Goal: Task Accomplishment & Management: Complete application form

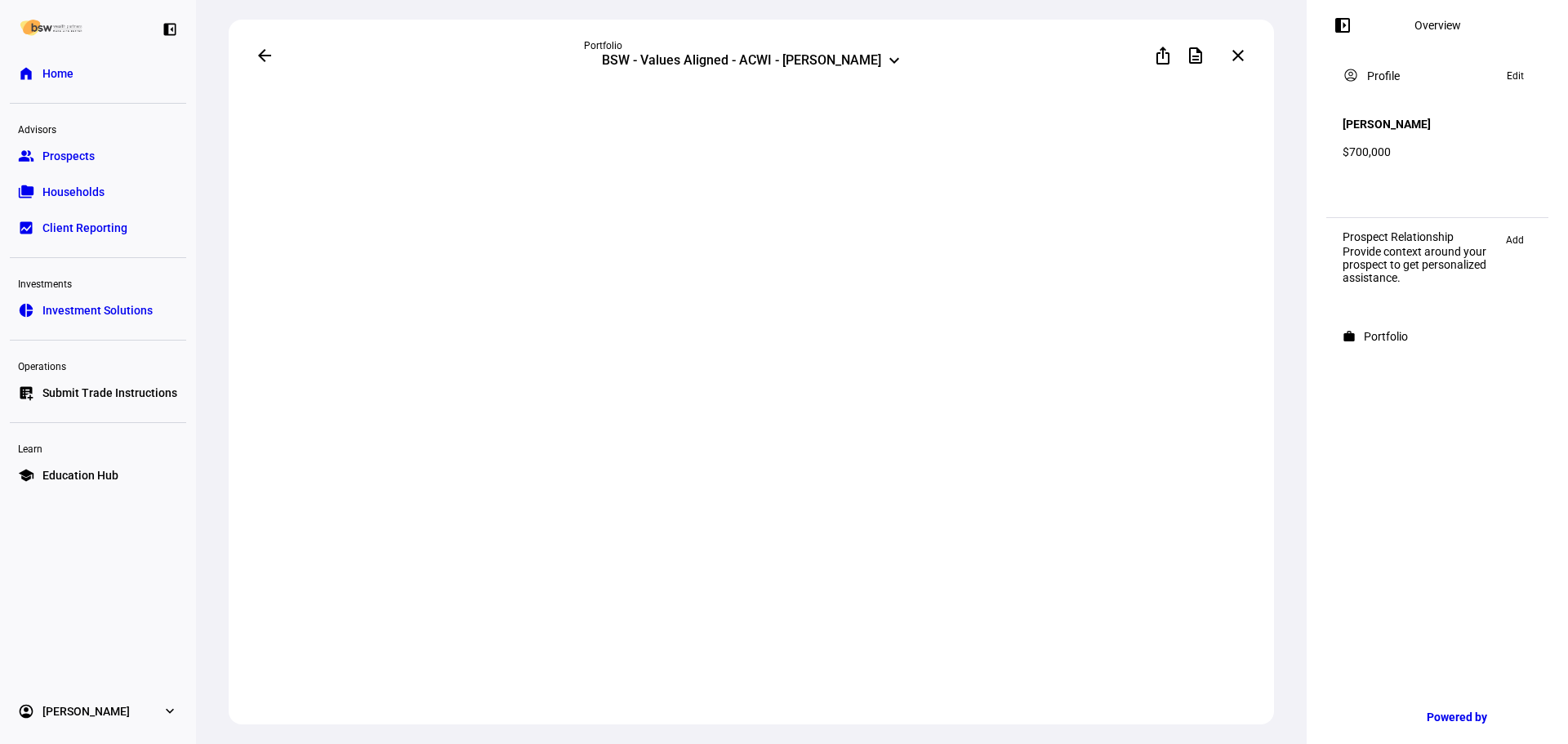
click at [130, 384] on link "list_alt_add Submit Trade Instructions" at bounding box center [98, 393] width 176 height 33
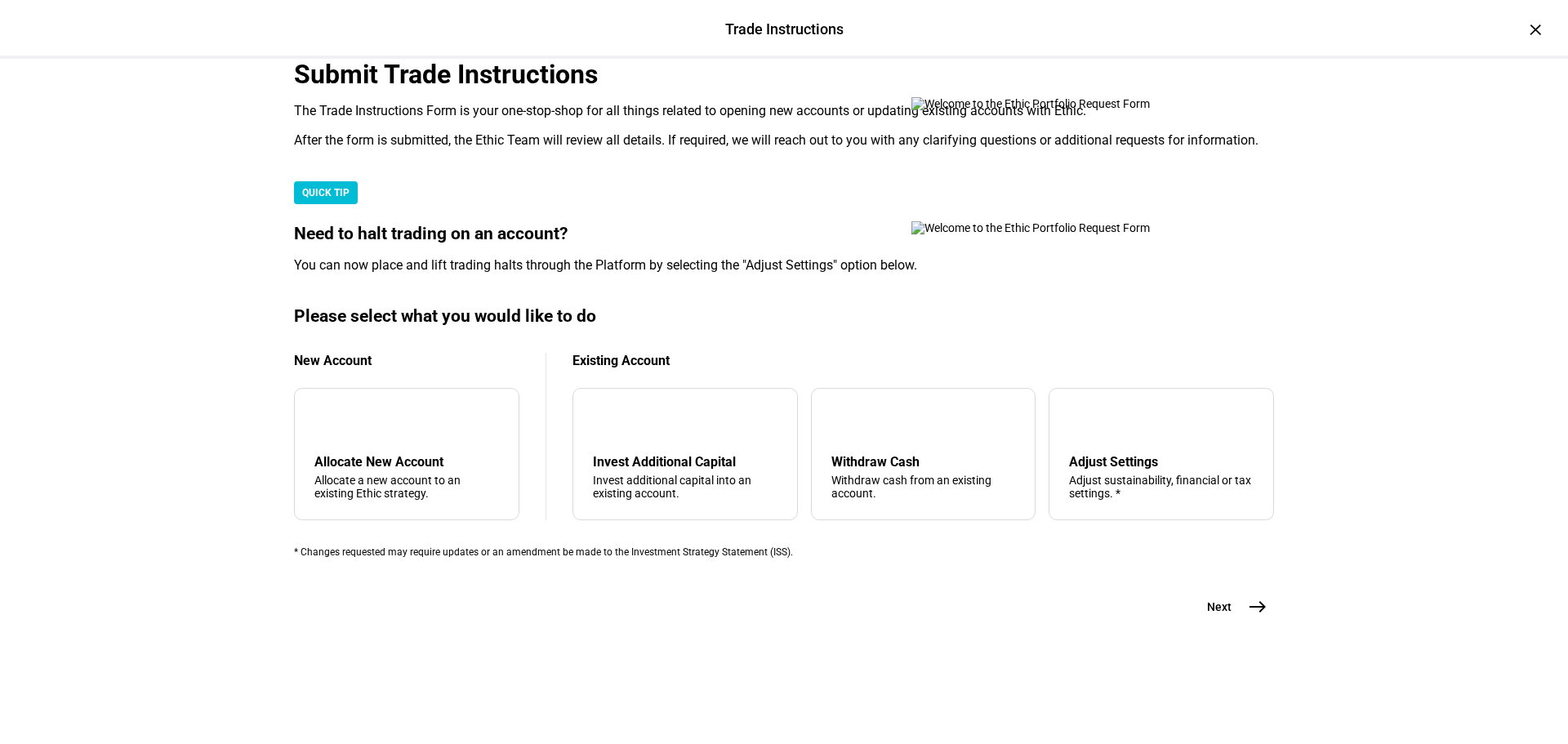
scroll to position [395, 0]
click at [674, 474] on div "Invest additional capital into an existing account." at bounding box center [685, 487] width 185 height 26
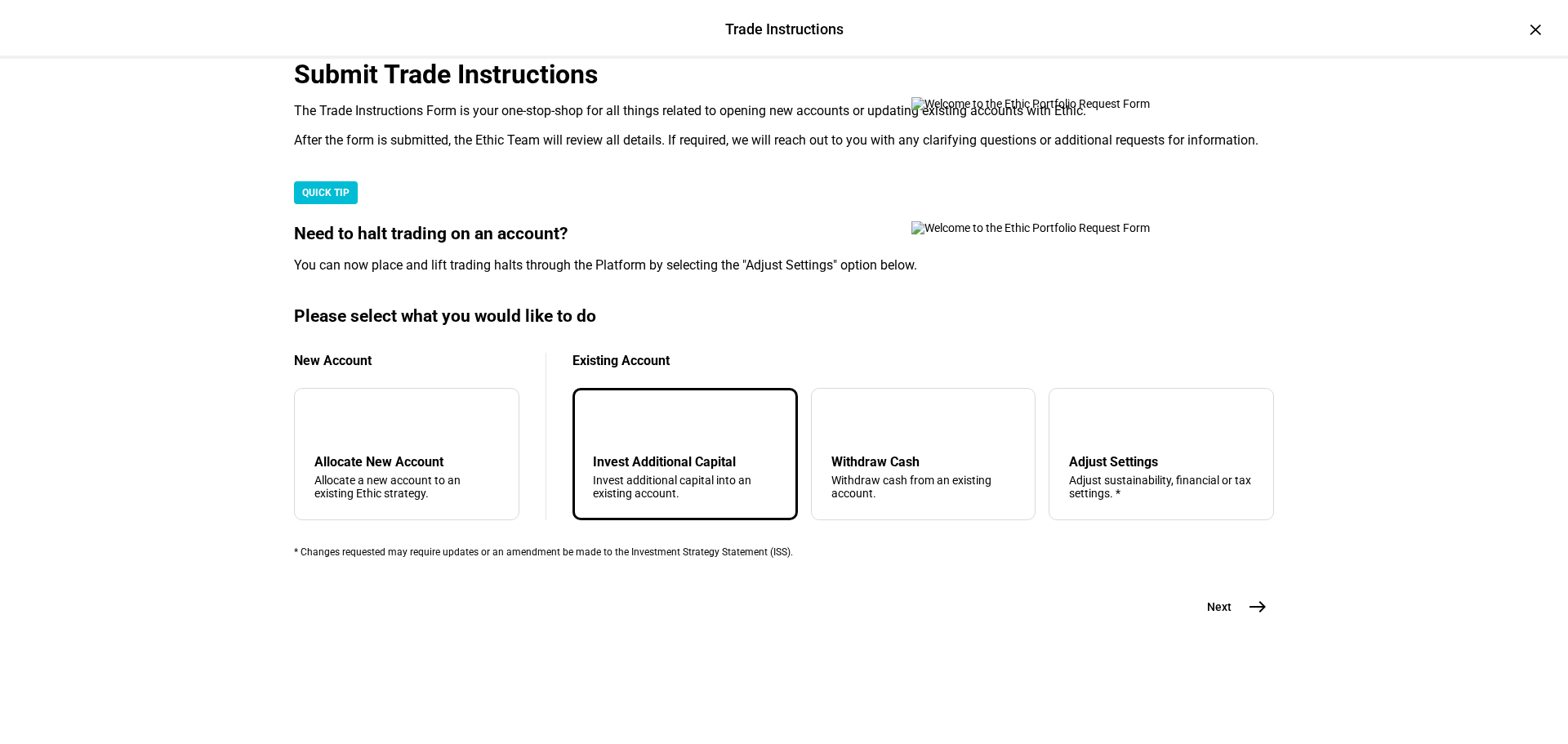
click at [1208, 615] on span "Next" at bounding box center [1219, 607] width 25 height 16
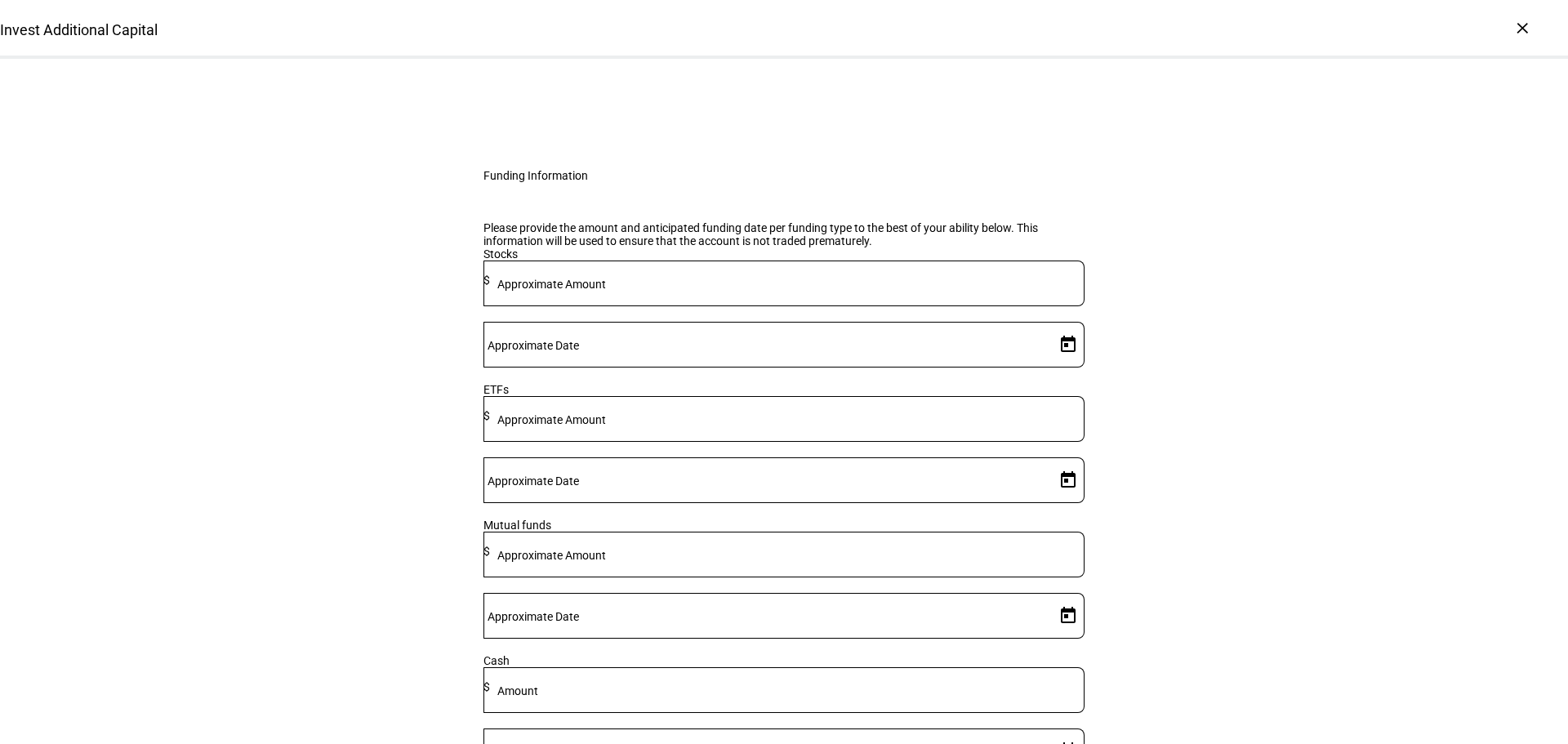
scroll to position [245, 0]
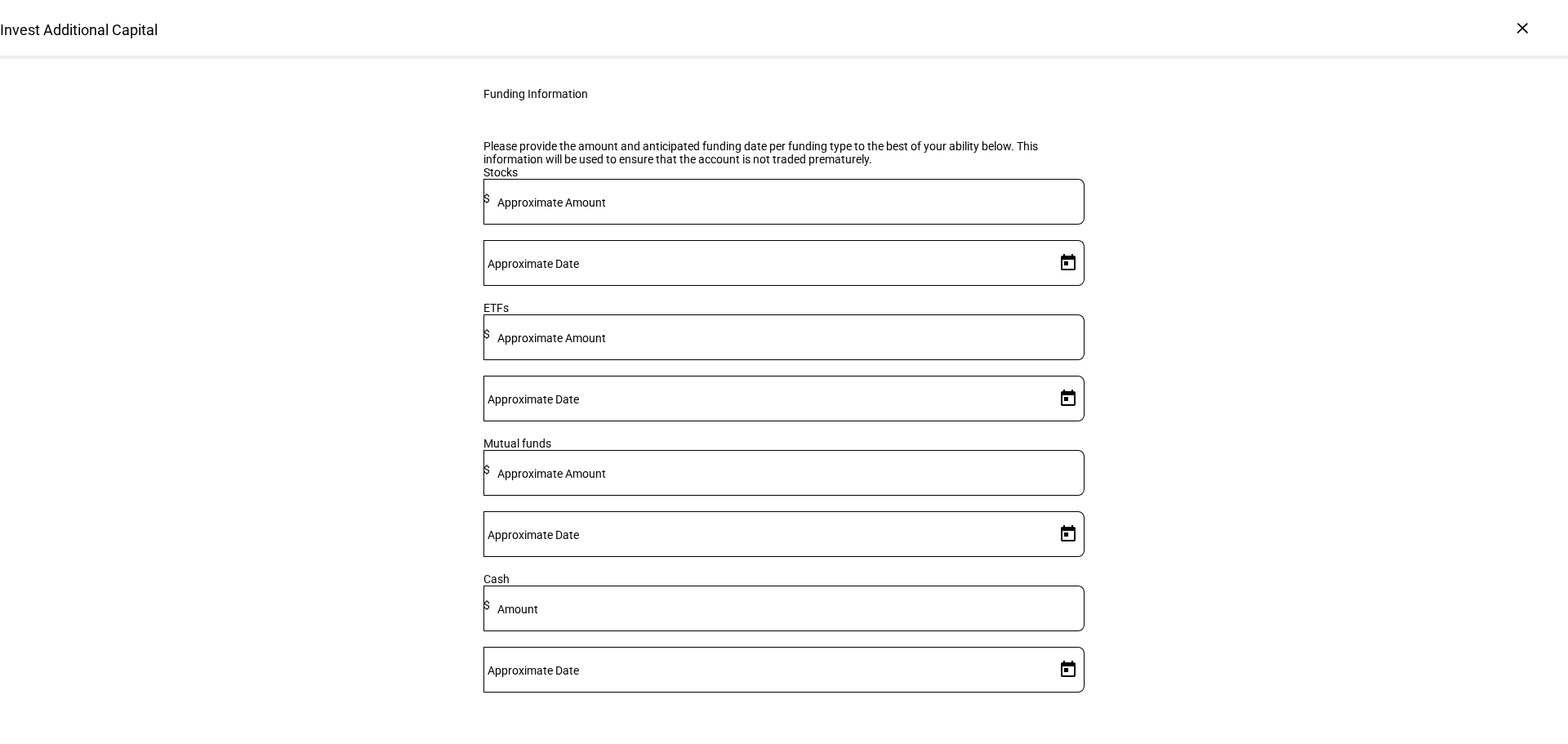
click at [708, 496] on div at bounding box center [787, 473] width 594 height 46
type input "194,000"
drag, startPoint x: 957, startPoint y: 536, endPoint x: 965, endPoint y: 550, distance: 16.1
click at [965, 548] on div "Stocks Approximate Amount $ Approximate Date ETFs Approximate Amount $ Approxim…" at bounding box center [784, 438] width 601 height 543
click at [965, 550] on div "Approximate Date" at bounding box center [784, 534] width 601 height 46
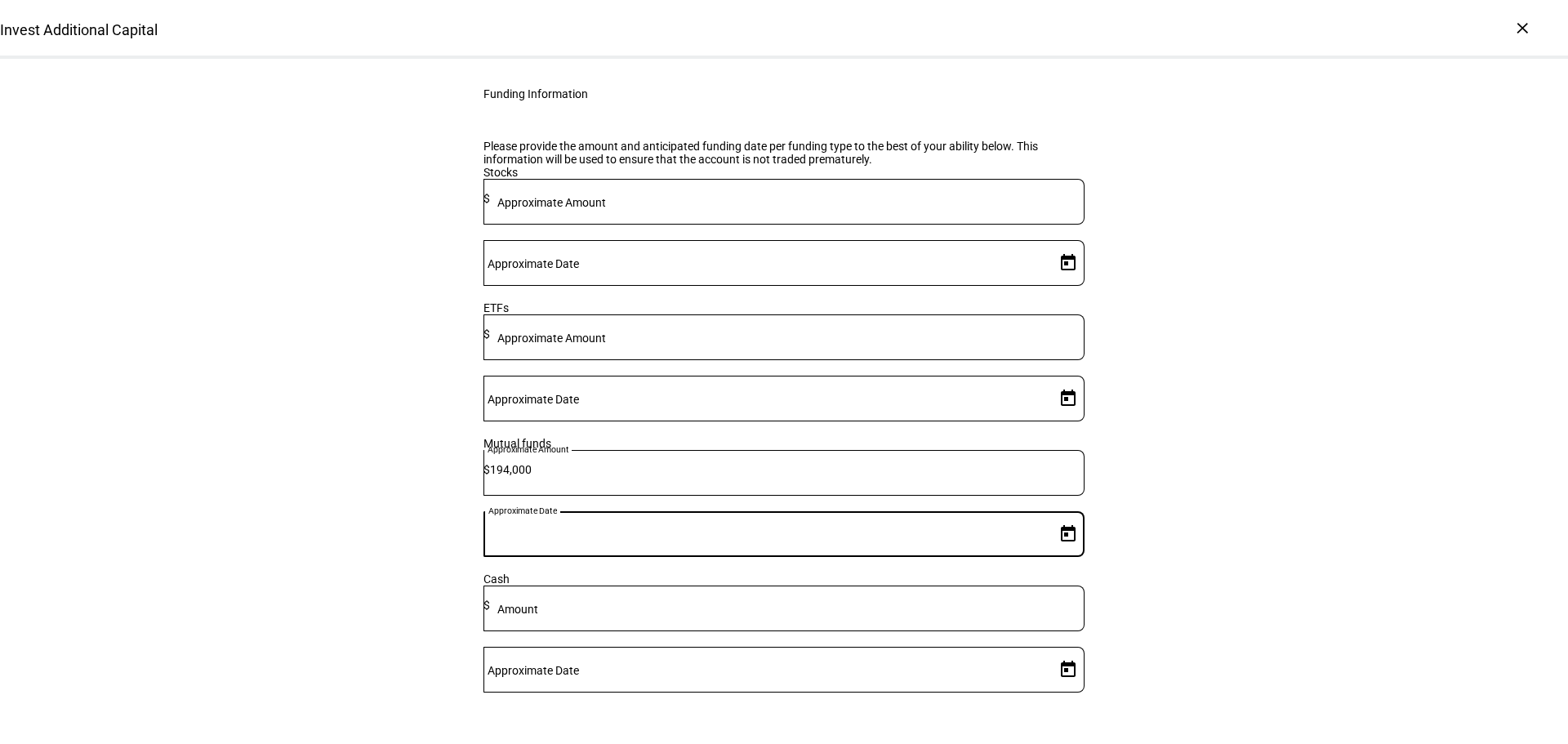
click at [950, 557] on div at bounding box center [766, 534] width 566 height 46
click at [978, 538] on input "Approximate Date" at bounding box center [766, 530] width 566 height 13
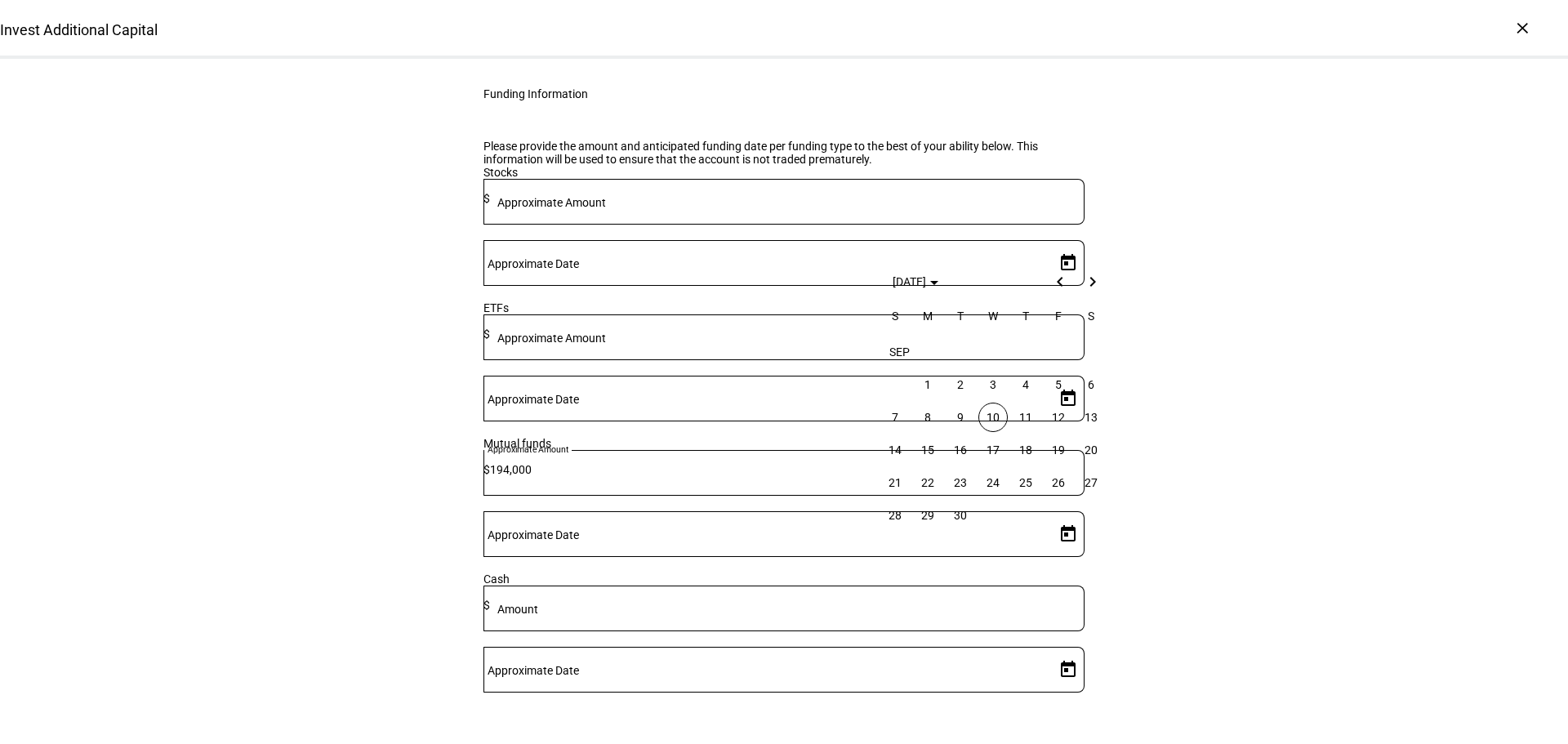
click at [994, 411] on span "10" at bounding box center [993, 417] width 30 height 30
type input "[DATE]"
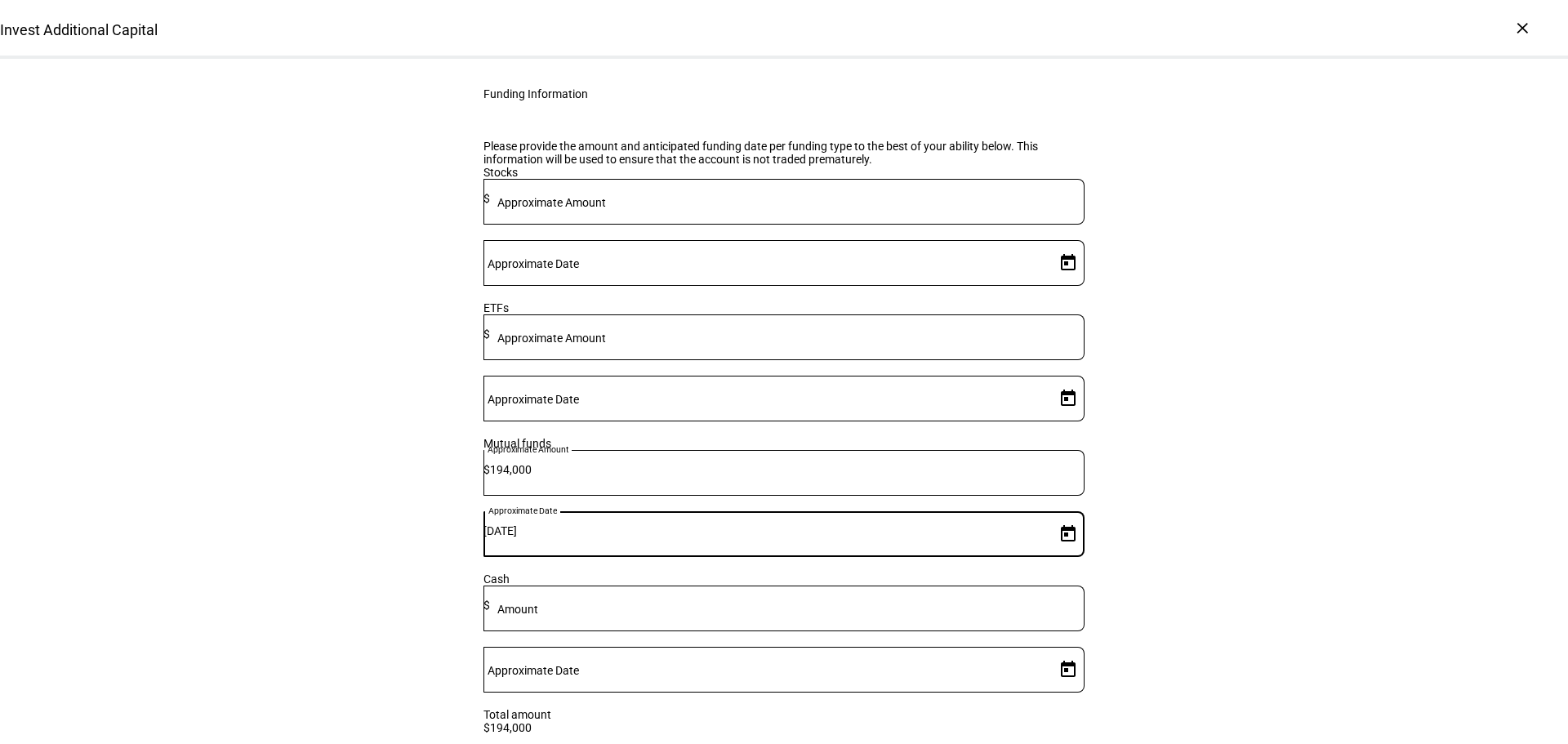
click at [1247, 534] on div "Invest Additional Capital Complete and submit this form to invest additional ca…" at bounding box center [784, 375] width 1568 height 1123
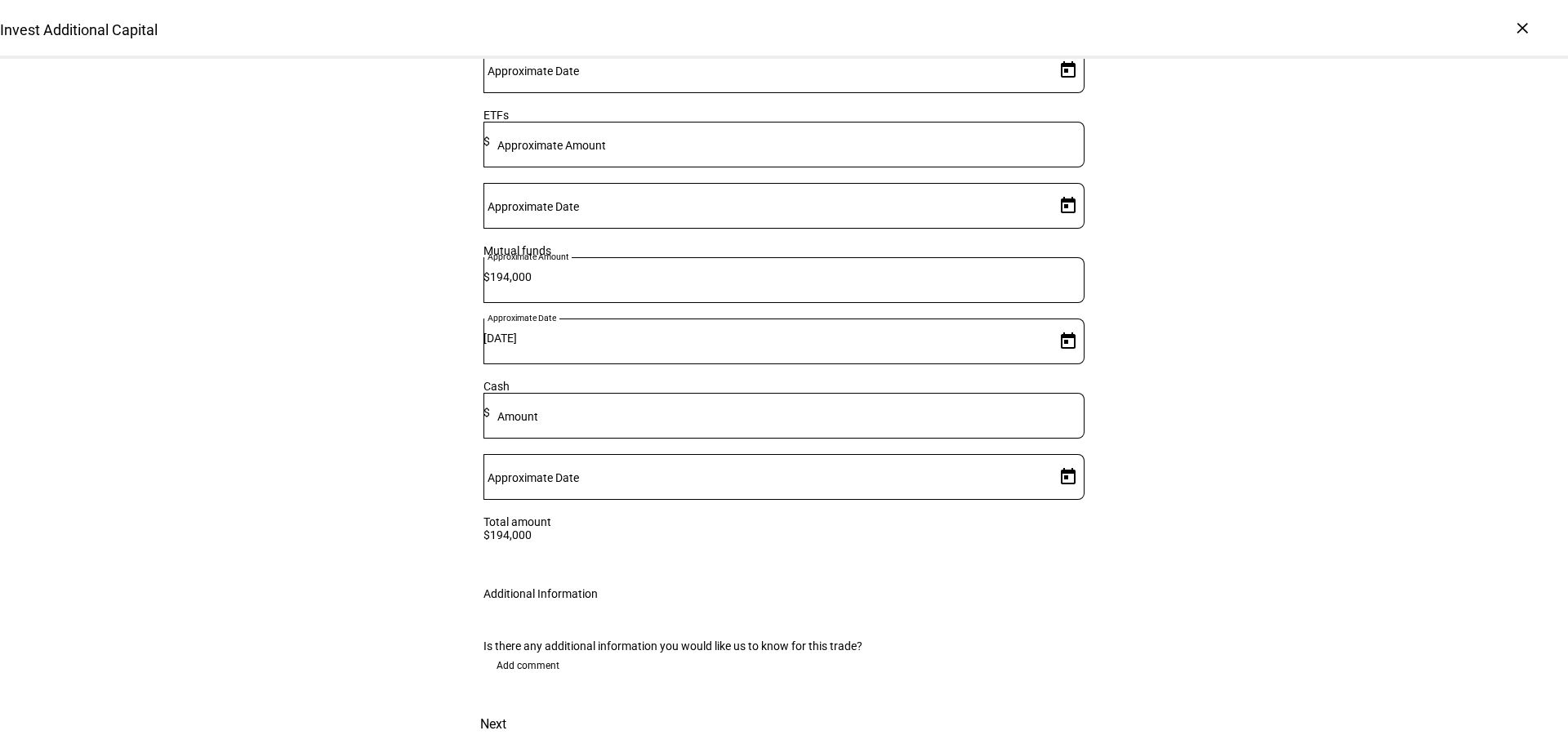
scroll to position [499, 0]
click at [543, 653] on span "Add comment" at bounding box center [528, 666] width 63 height 26
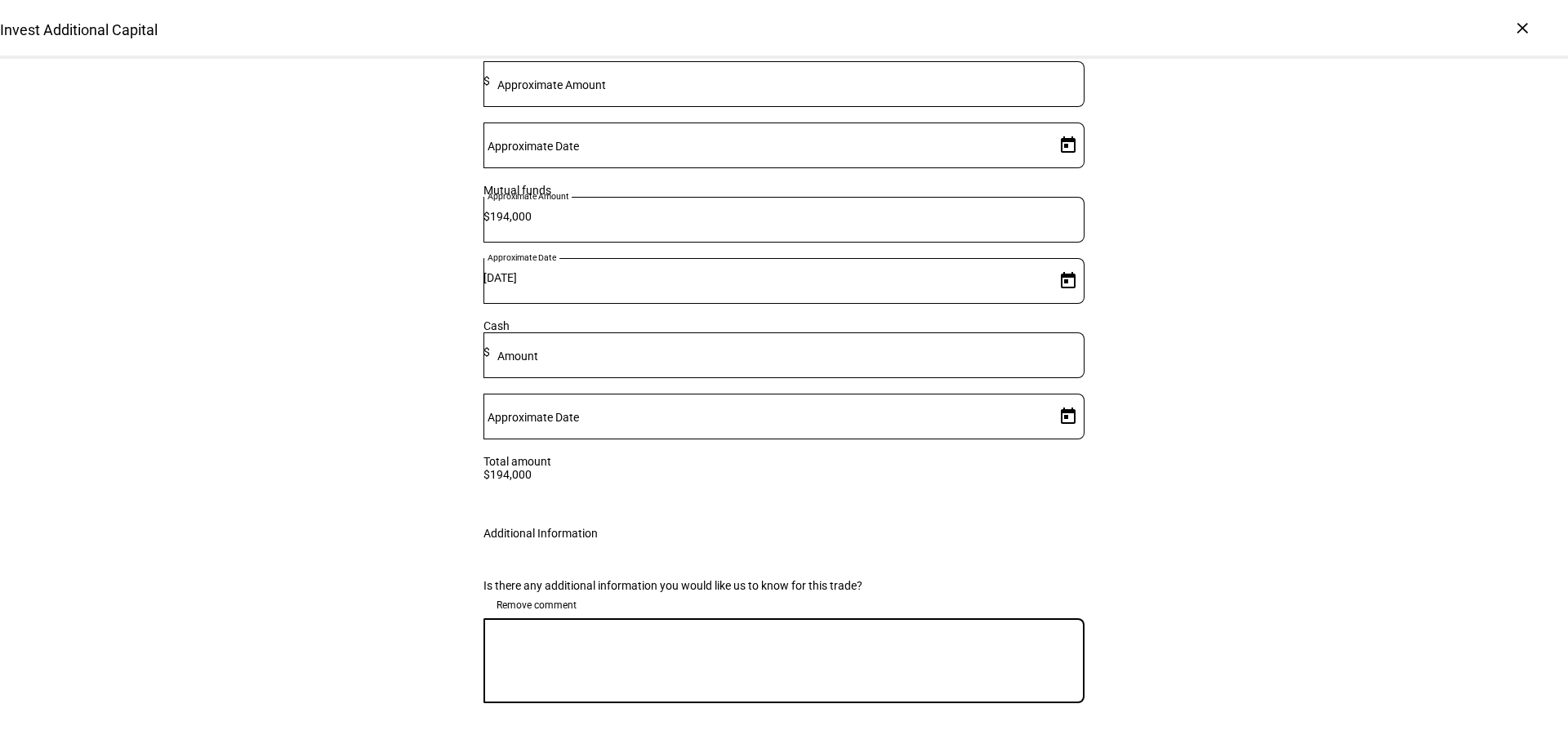
click at [605, 648] on textarea at bounding box center [784, 661] width 601 height 59
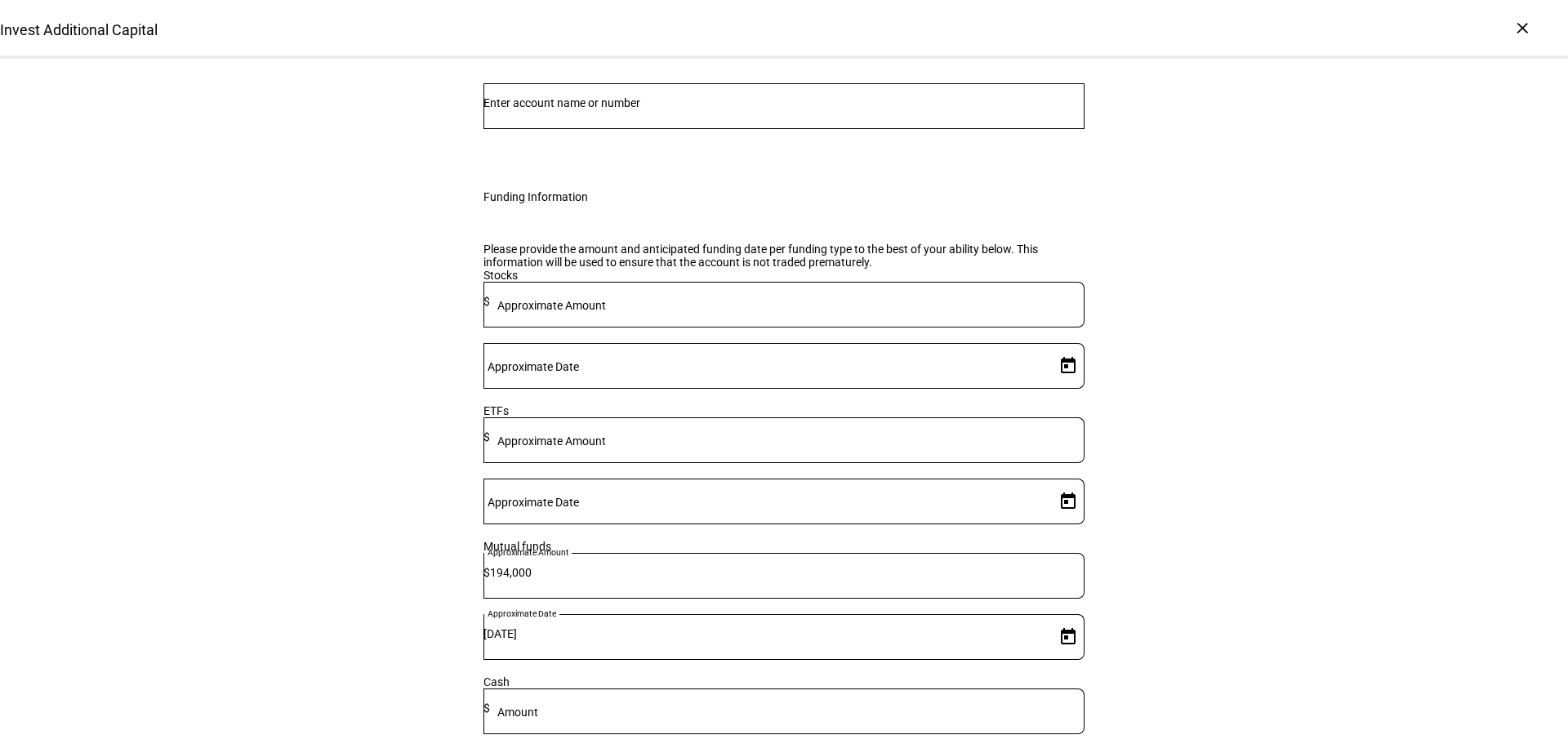
scroll to position [107, 0]
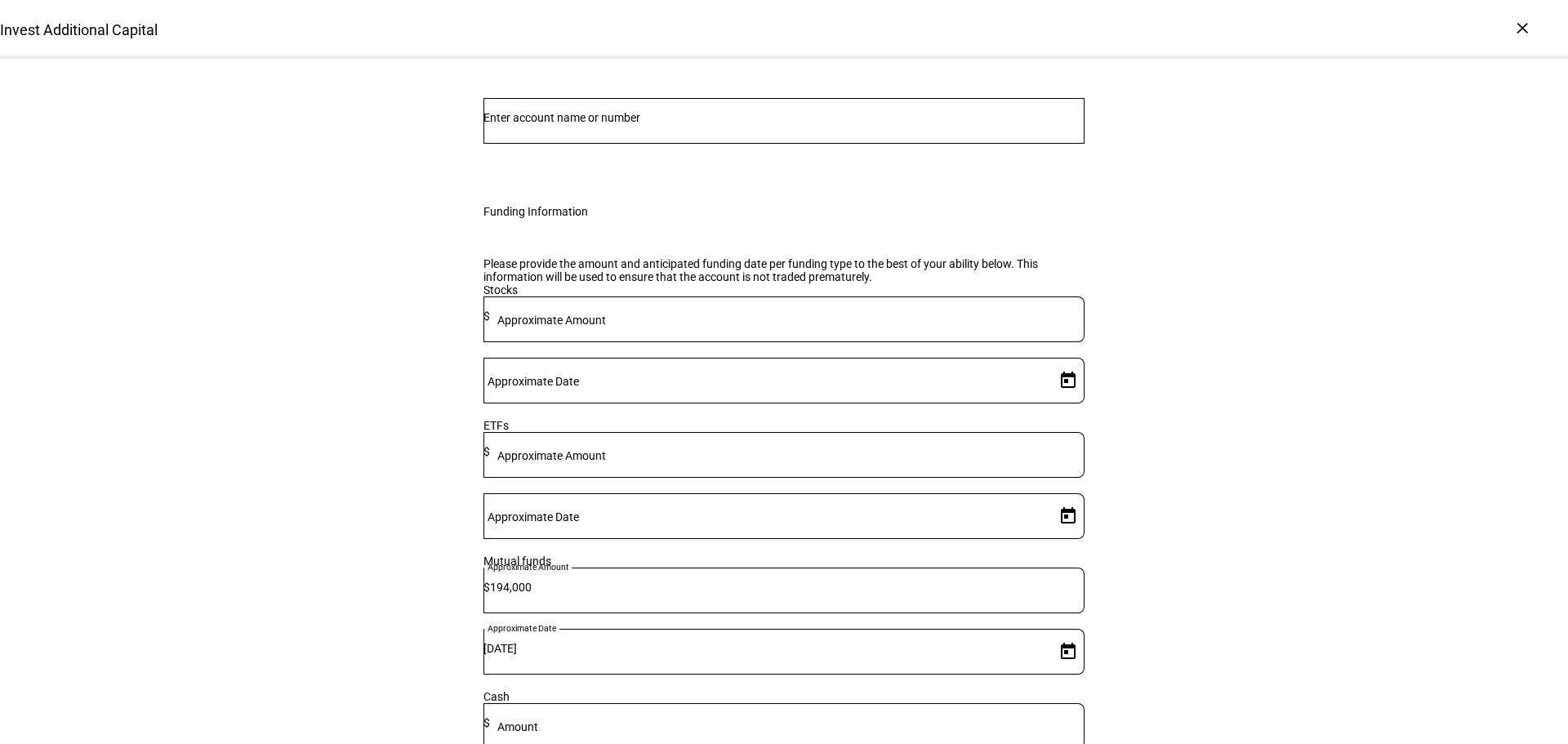
type textarea "Approved to sell all SNSXX (money market fund)"
click at [627, 124] on input "Number" at bounding box center [784, 117] width 601 height 13
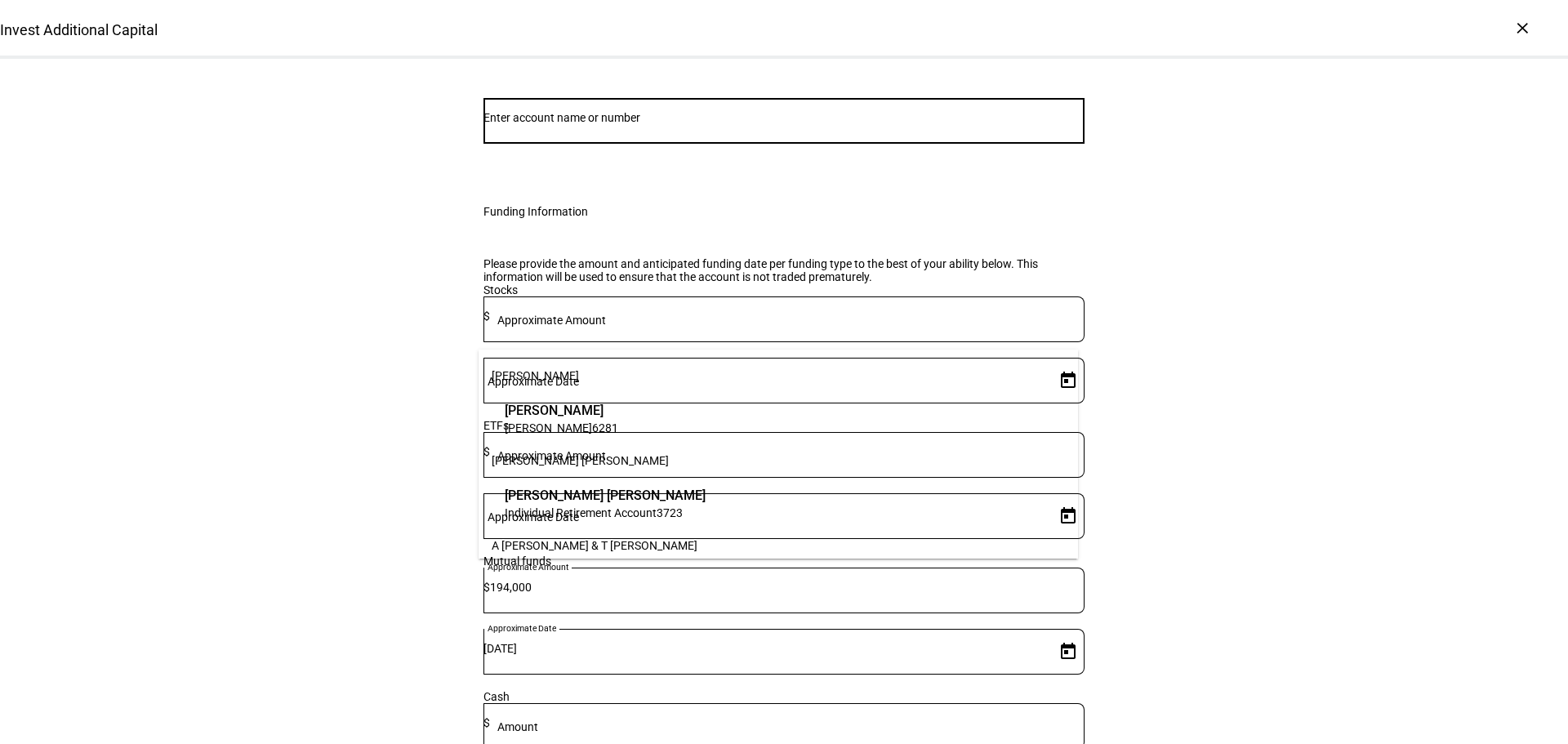
paste input "79669759"
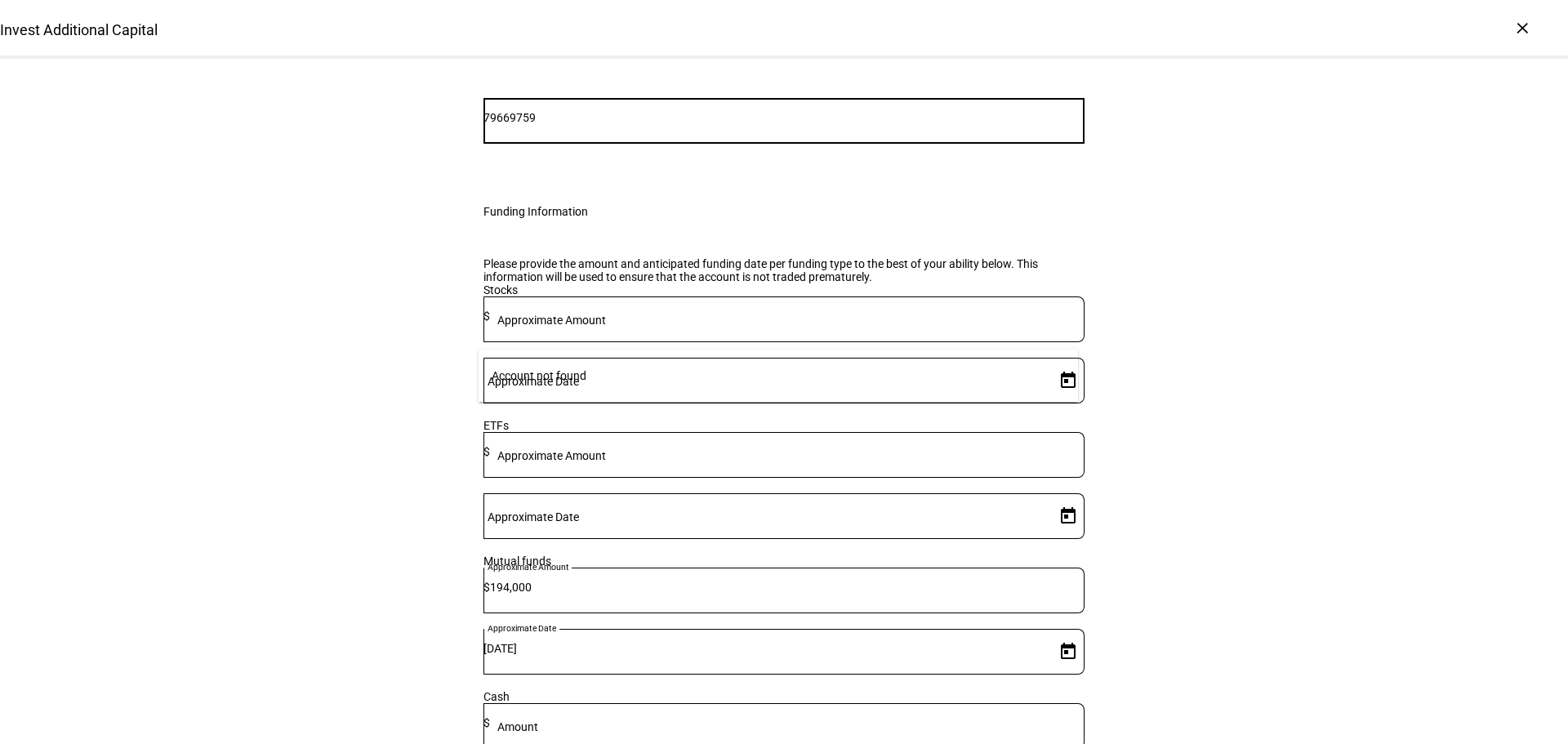
click at [561, 124] on input "79669759" at bounding box center [784, 117] width 601 height 13
type input "9759"
click at [627, 411] on span "[PERSON_NAME] & [PERSON_NAME]" at bounding box center [611, 411] width 212 height 19
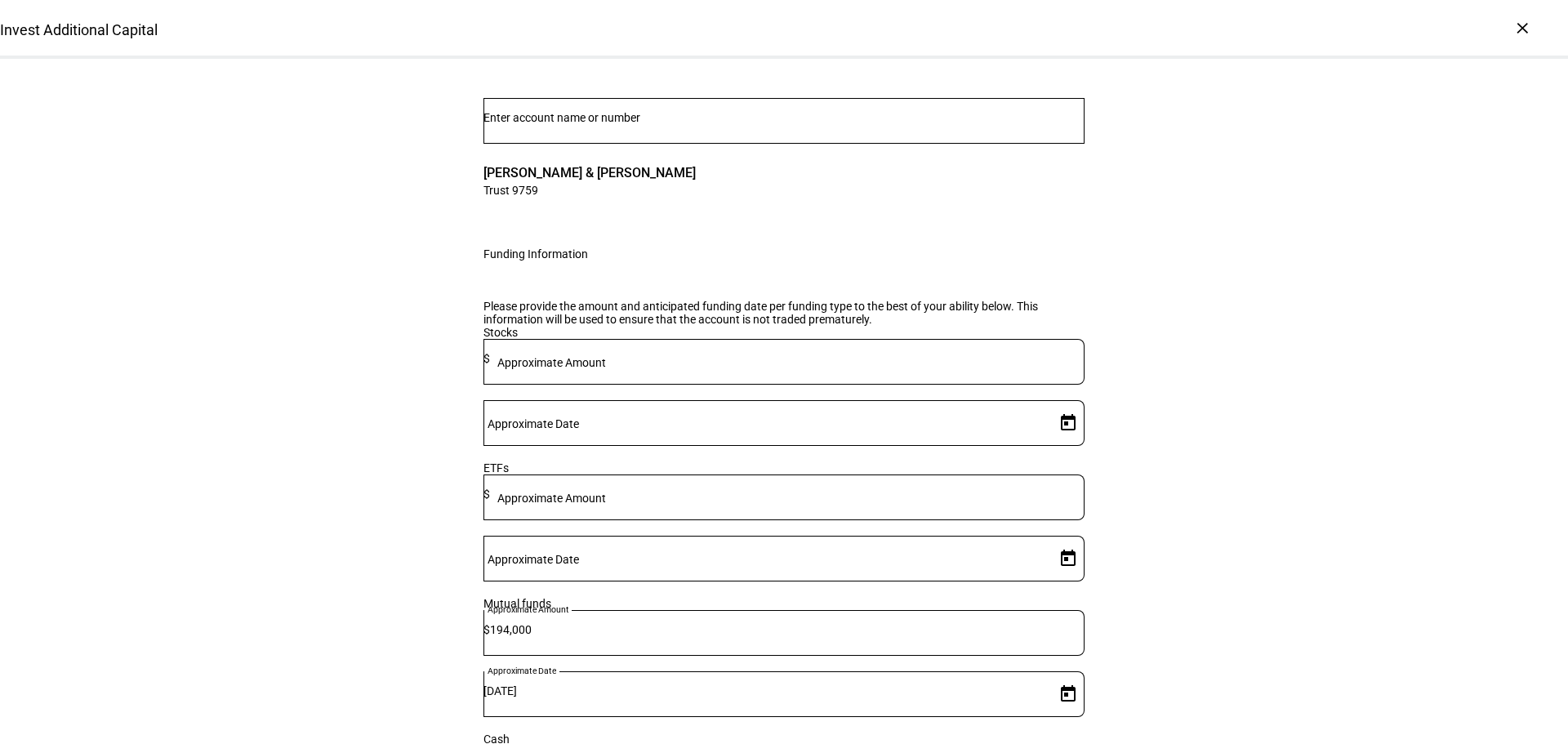
click at [1207, 317] on div "Invest Additional Capital Complete and submit this form to invest additional ca…" at bounding box center [784, 650] width 1568 height 1396
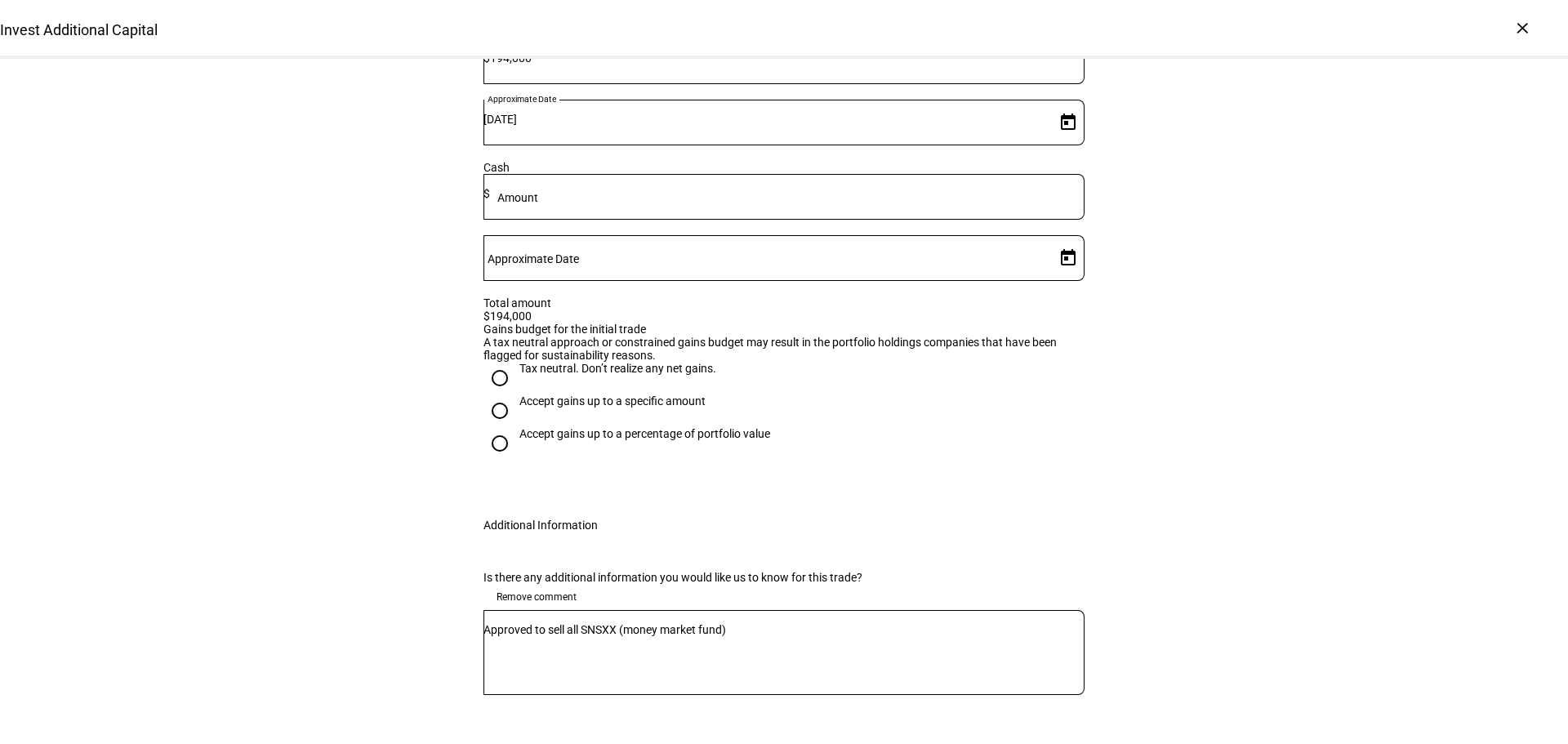
scroll to position [842, 0]
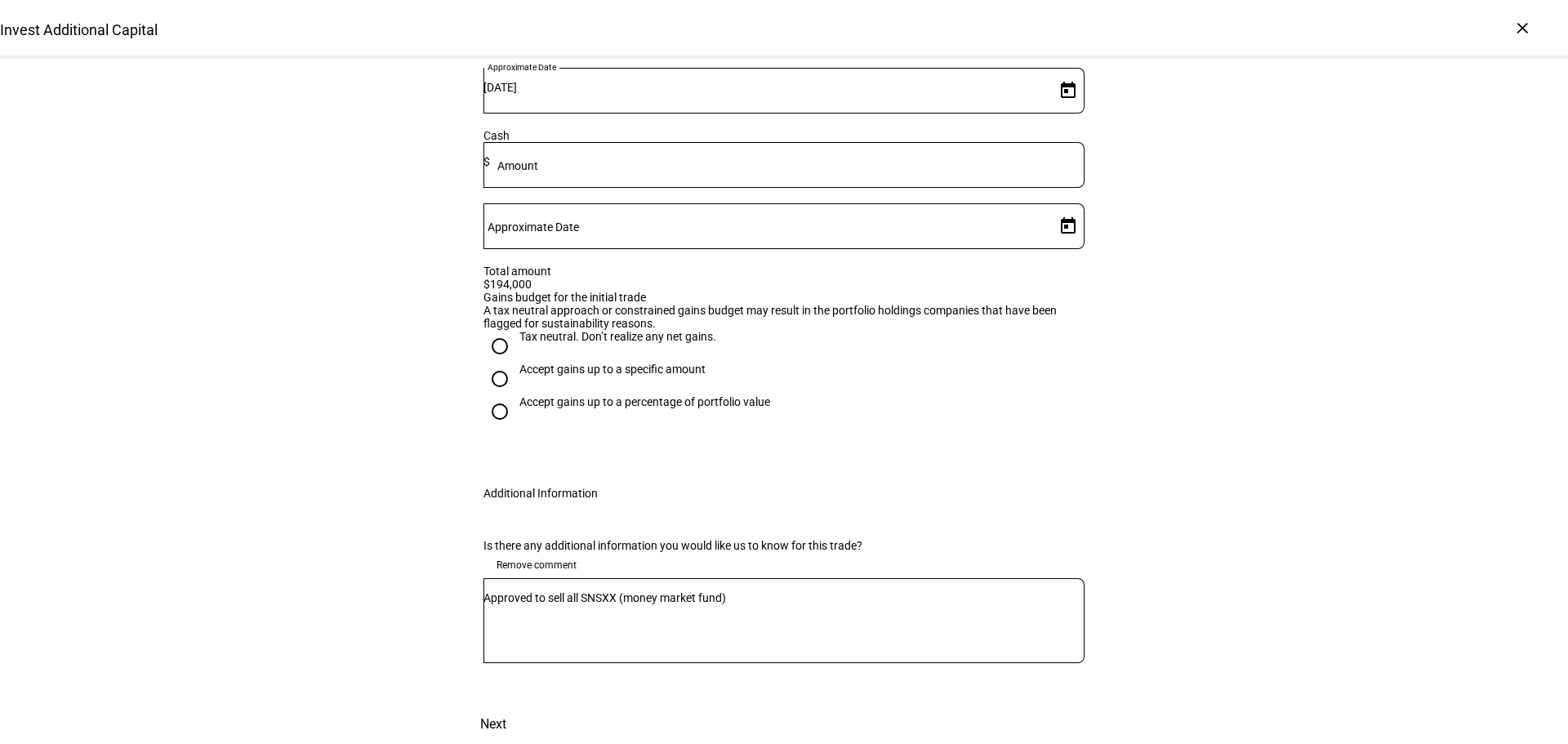
click at [529, 705] on span at bounding box center [493, 724] width 72 height 39
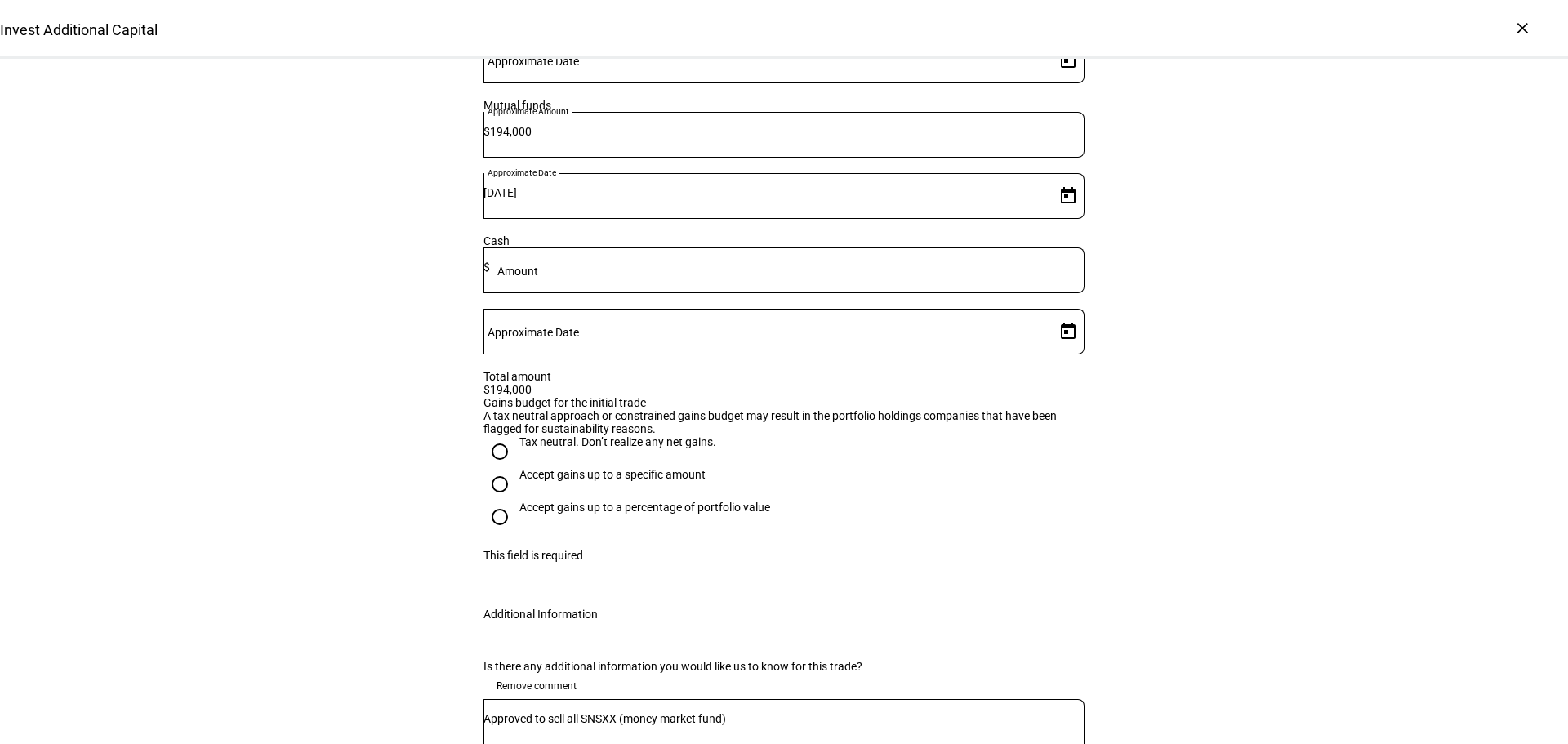
scroll to position [597, 0]
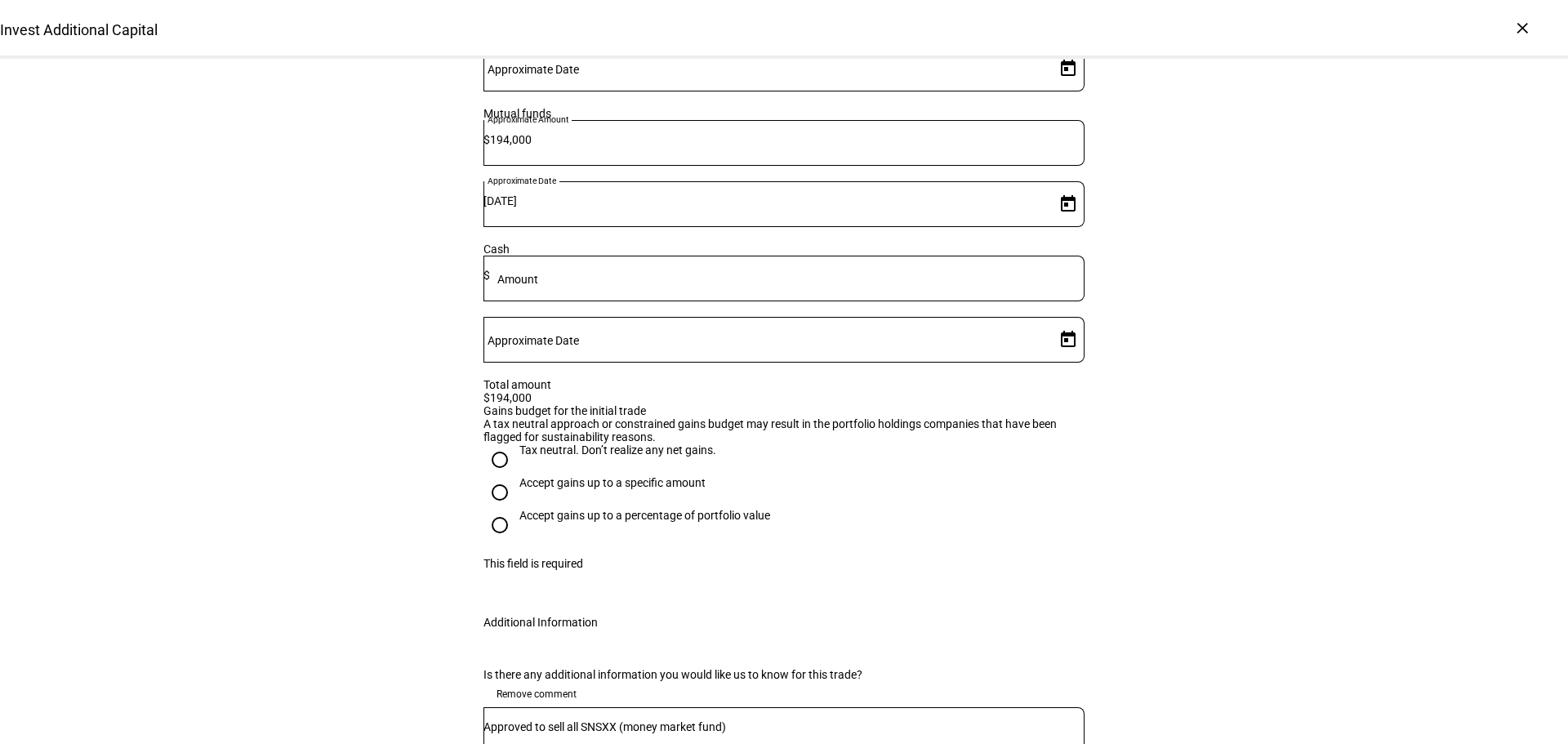
click at [583, 456] on div "Tax neutral. Don’t realize any net gains." at bounding box center [618, 450] width 197 height 13
click at [516, 477] on input "Tax neutral. Don’t realize any net gains." at bounding box center [499, 460] width 33 height 33
radio input "true"
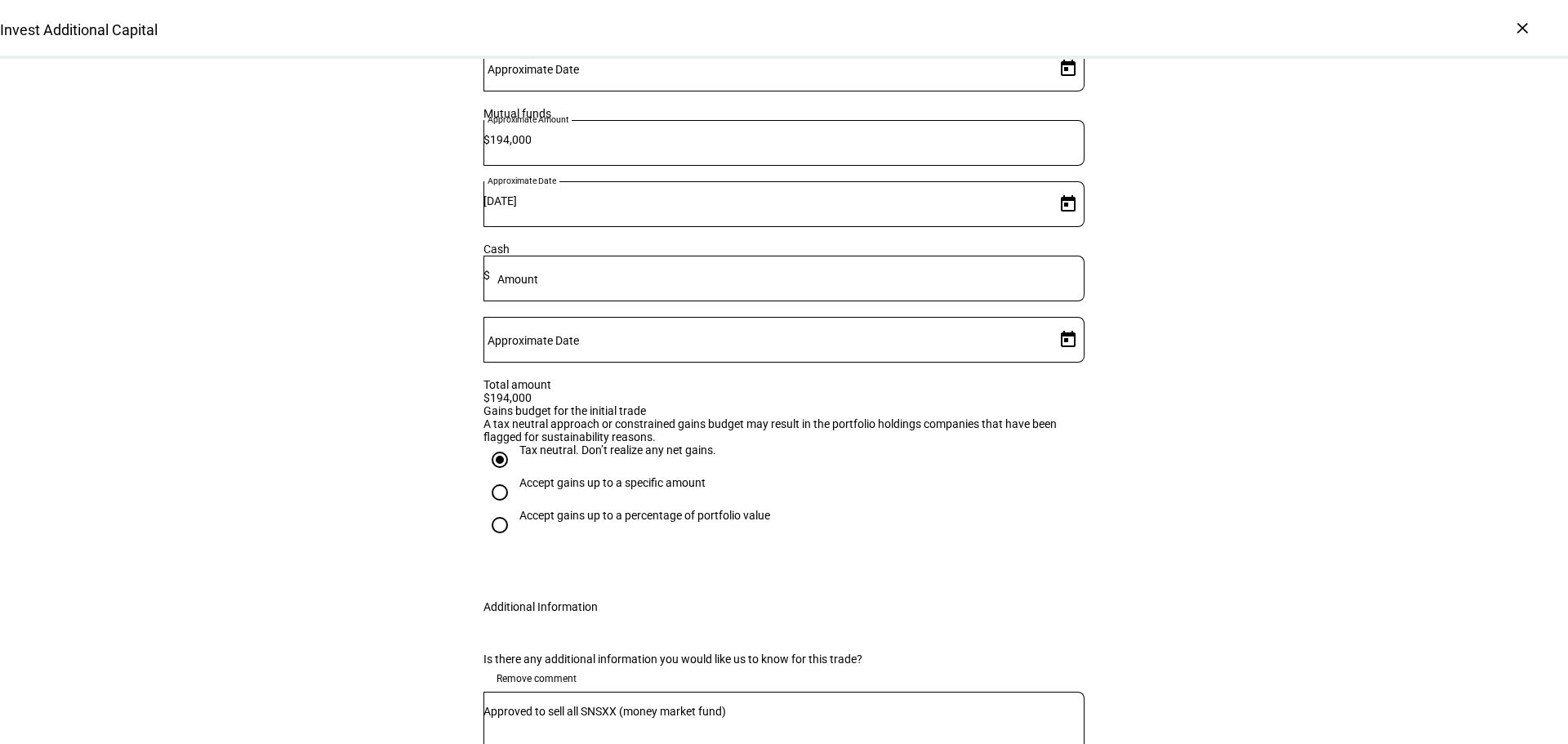
scroll to position [842, 0]
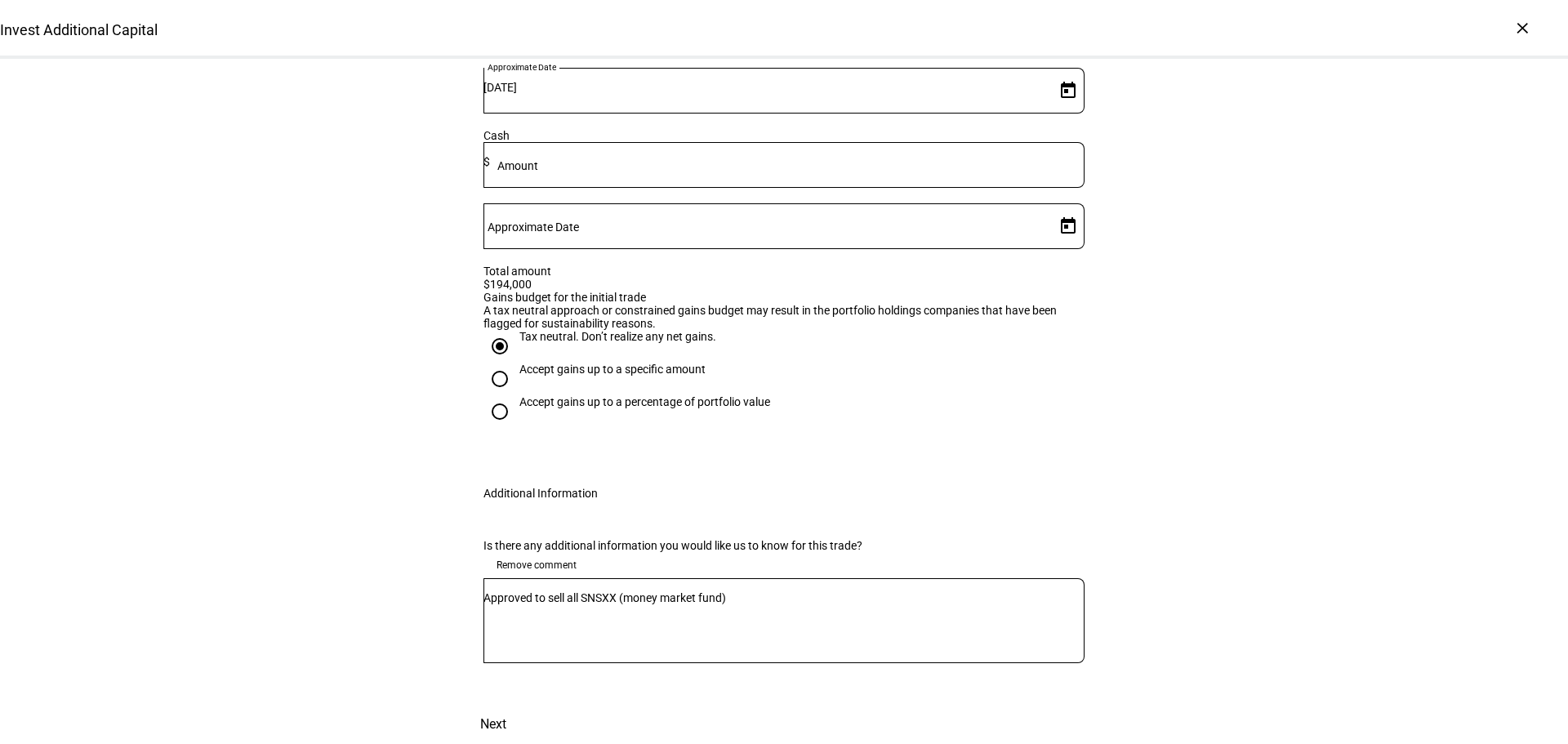
click at [506, 705] on span "Next" at bounding box center [493, 724] width 26 height 39
